Goal: Transaction & Acquisition: Subscribe to service/newsletter

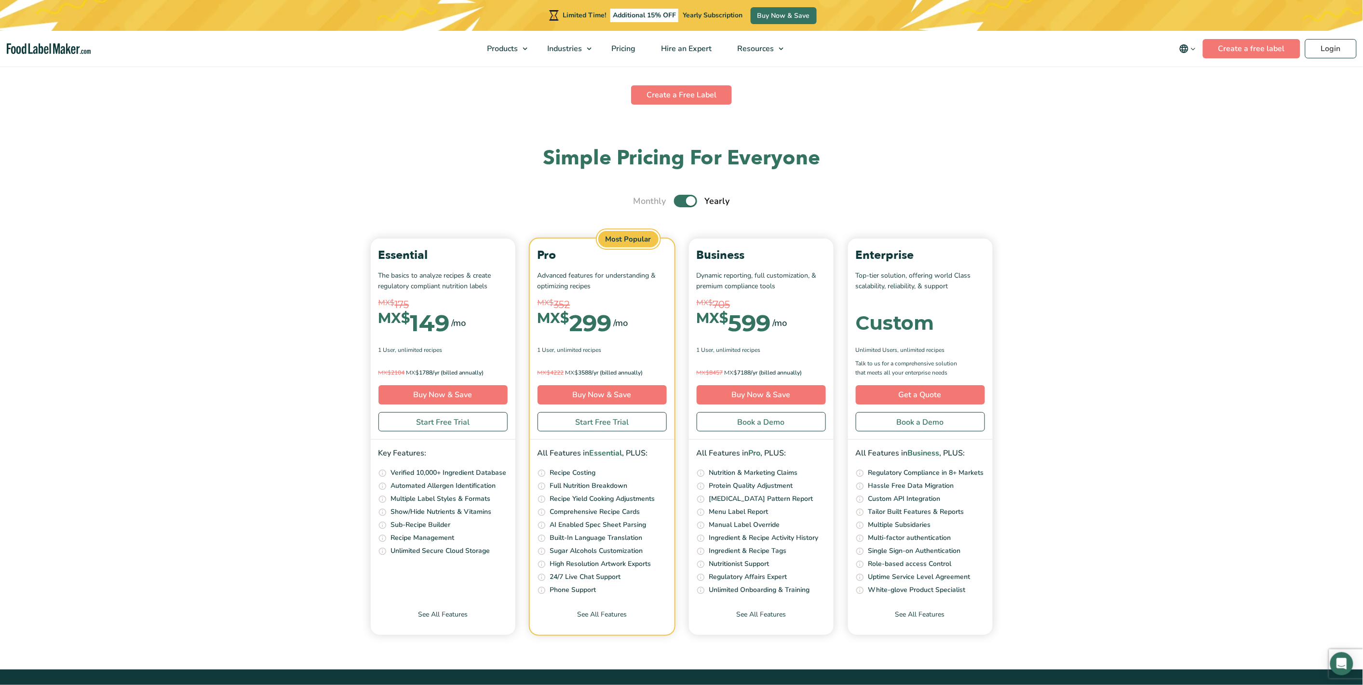
click at [527, 71] on span "Food Nutrition Labelling" at bounding box center [538, 72] width 86 height 11
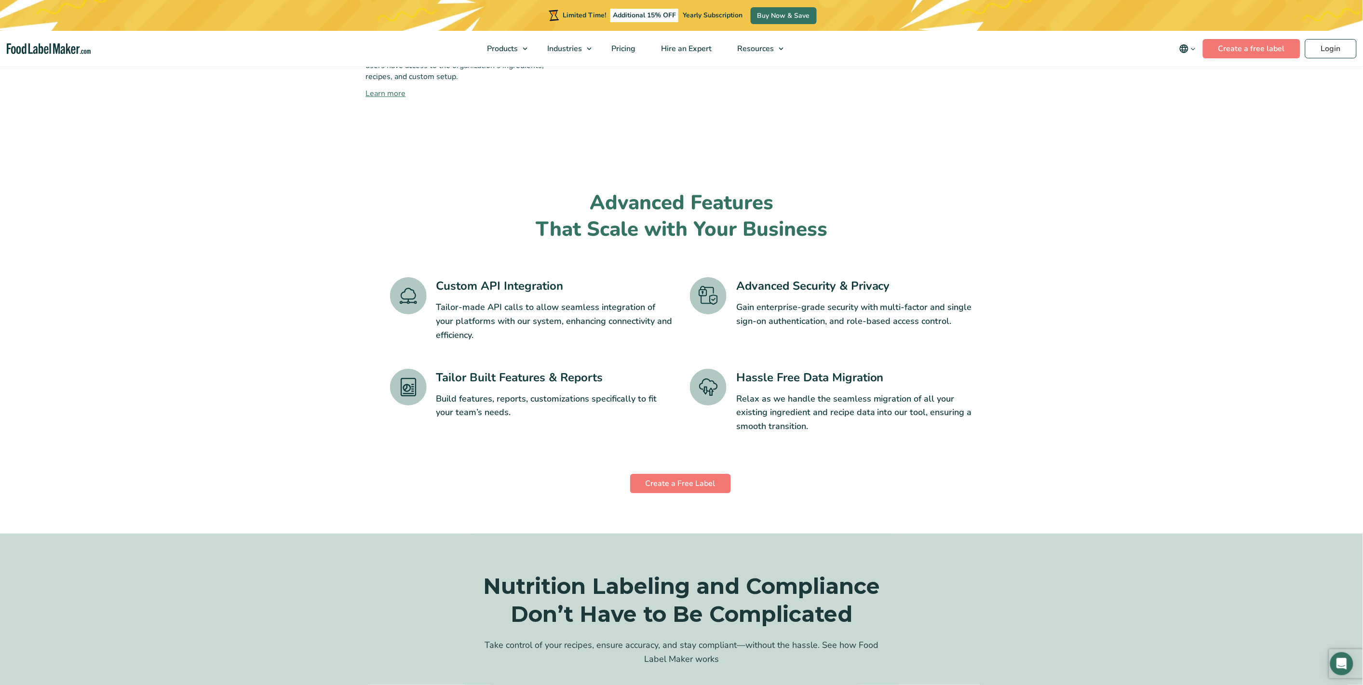
scroll to position [1500, 0]
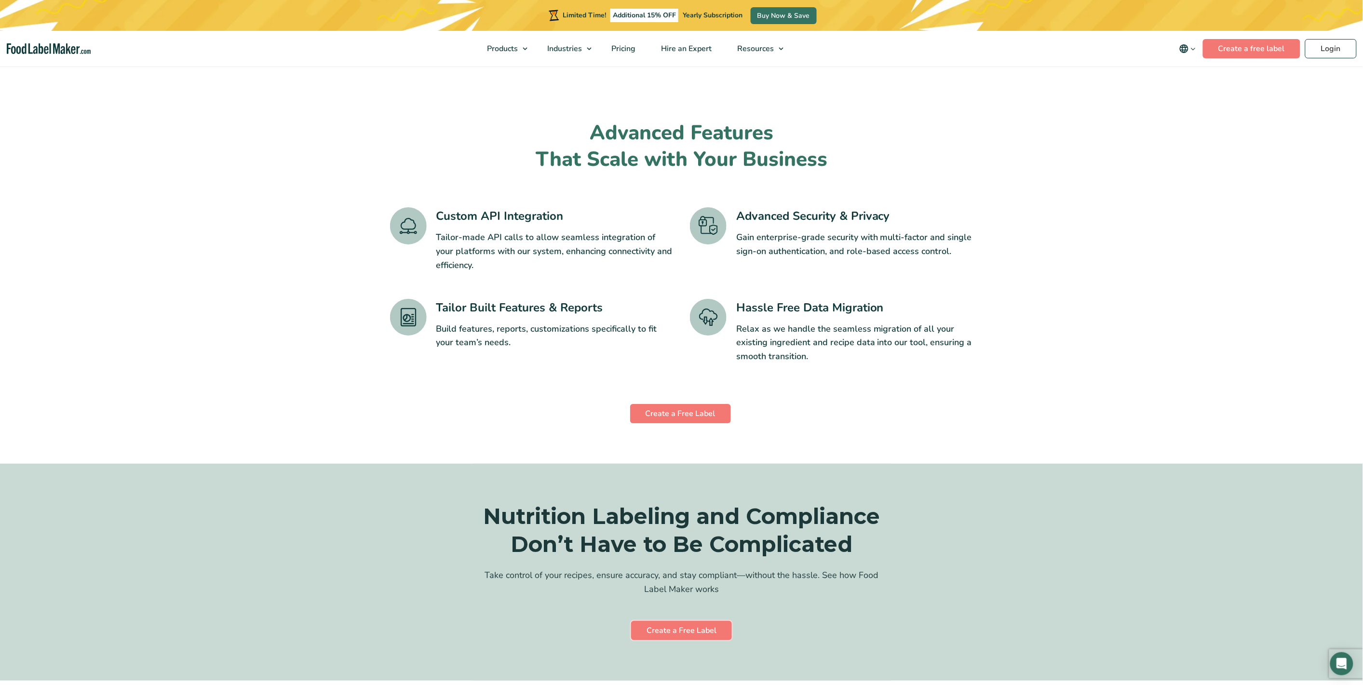
click at [707, 621] on link "Create a Free Label" at bounding box center [681, 630] width 101 height 19
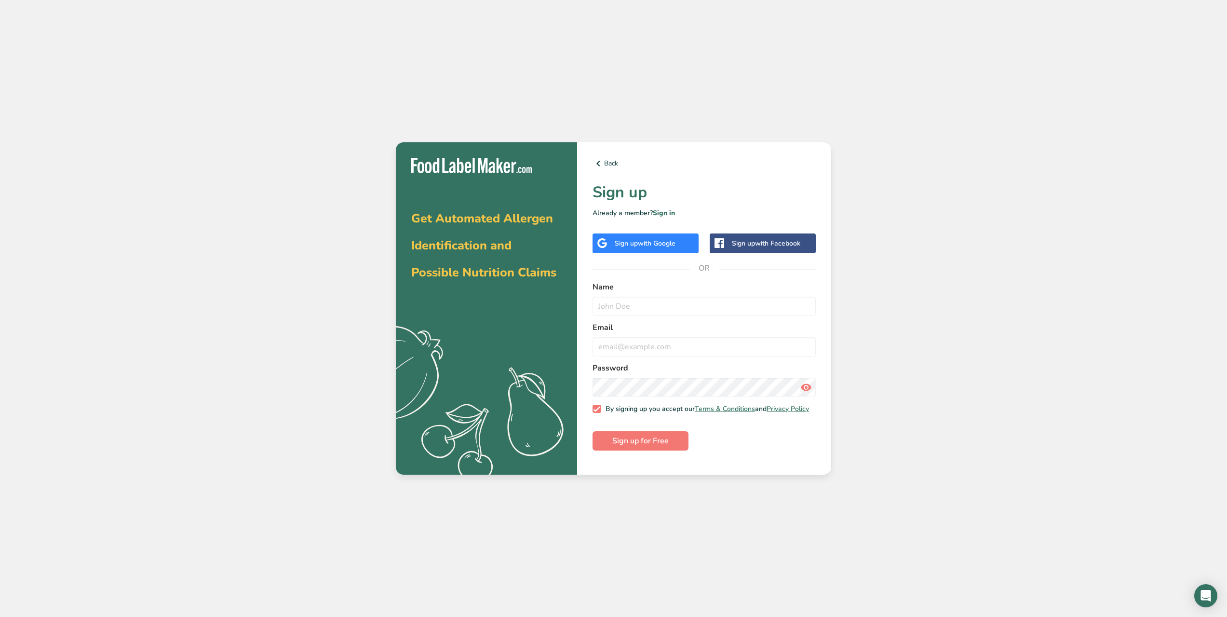
click at [1083, 140] on div "Get Automated Allergen Identification and Possible Nutrition Claims .a{fill:#f5…" at bounding box center [613, 308] width 1227 height 617
